Goal: Information Seeking & Learning: Learn about a topic

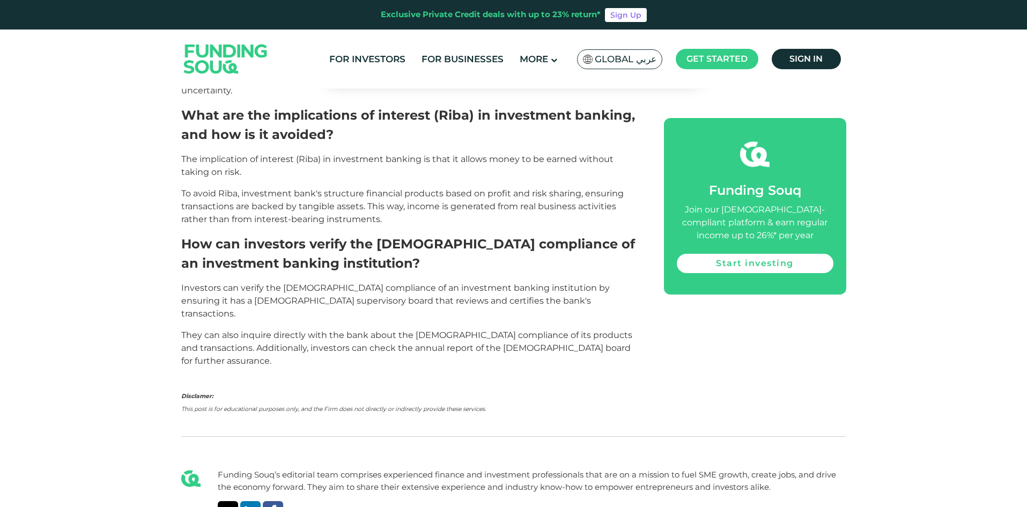
scroll to position [2466, 0]
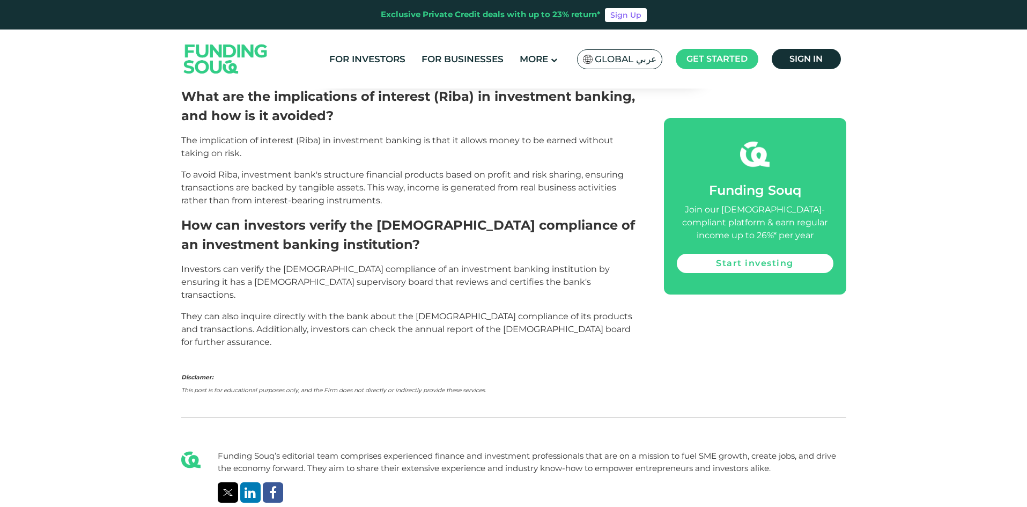
click at [229, 53] on img at bounding box center [225, 59] width 105 height 54
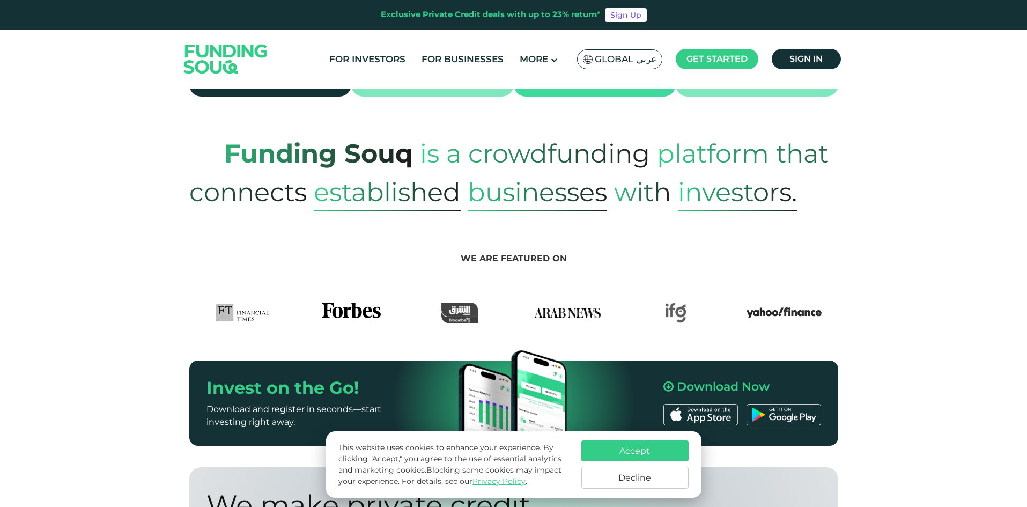
scroll to position [429, 0]
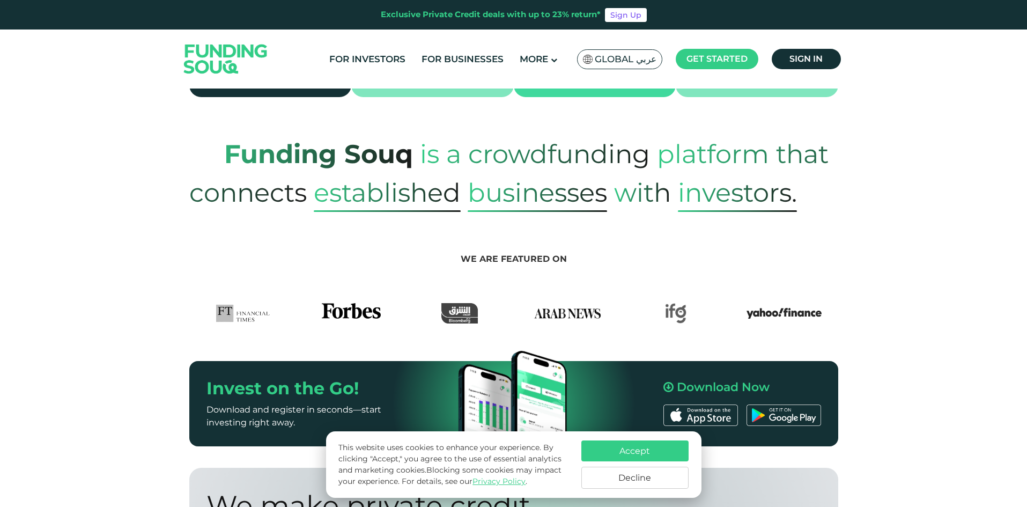
click at [681, 303] on img at bounding box center [675, 313] width 21 height 20
